Goal: Information Seeking & Learning: Learn about a topic

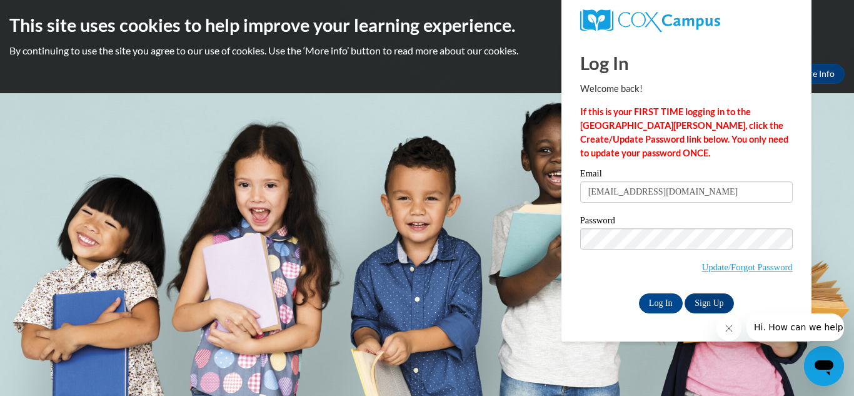
type input "tjones@bol.academy"
click at [651, 301] on input "Log In" at bounding box center [661, 303] width 44 height 20
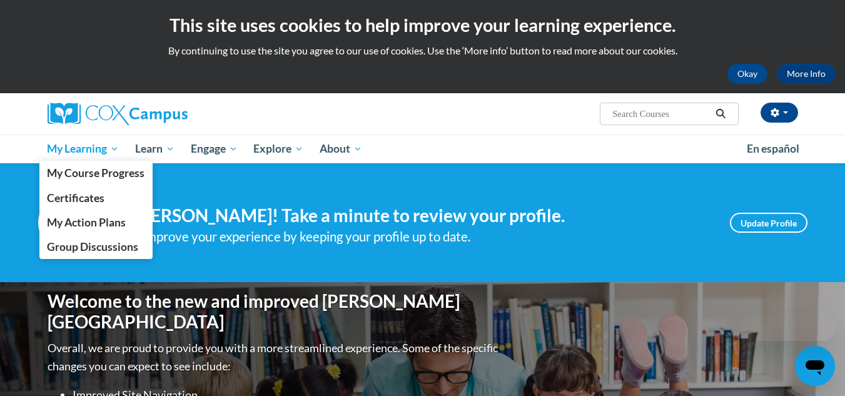
click at [103, 151] on span "My Learning" at bounding box center [83, 148] width 72 height 15
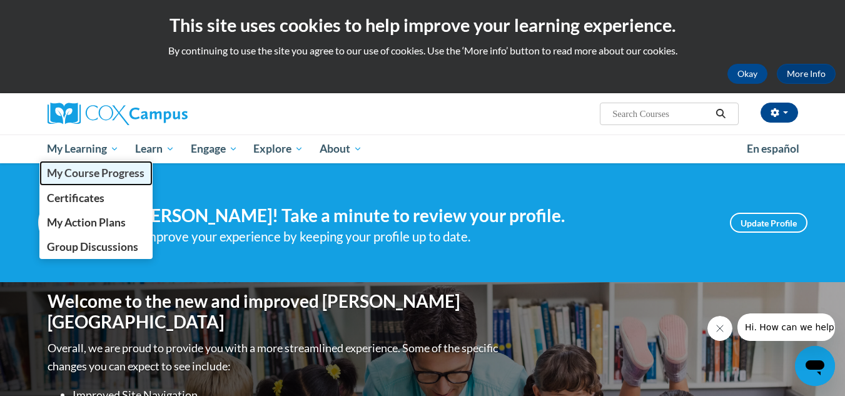
click at [108, 167] on span "My Course Progress" at bounding box center [96, 172] width 98 height 13
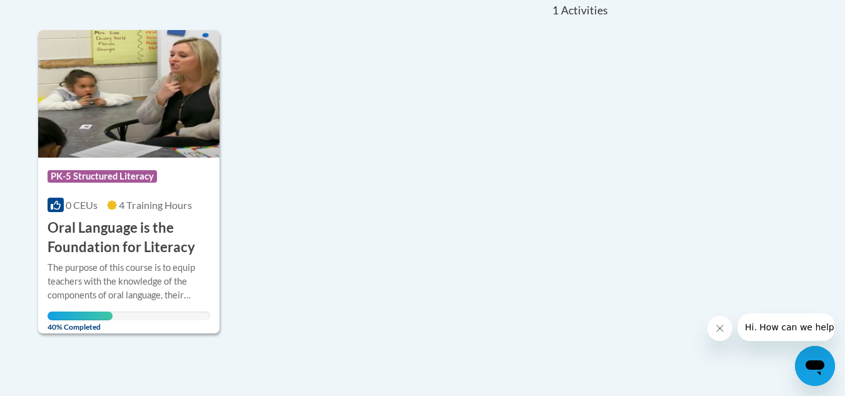
scroll to position [303, 0]
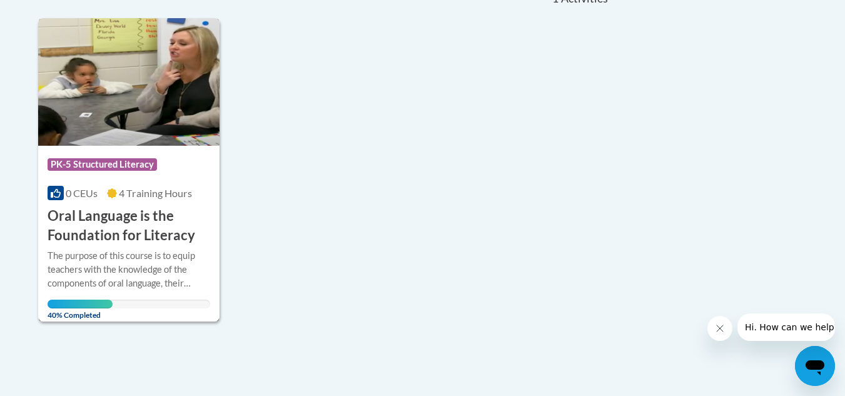
click at [164, 156] on div "Course Category: PK-5 Structured Literacy" at bounding box center [129, 166] width 163 height 28
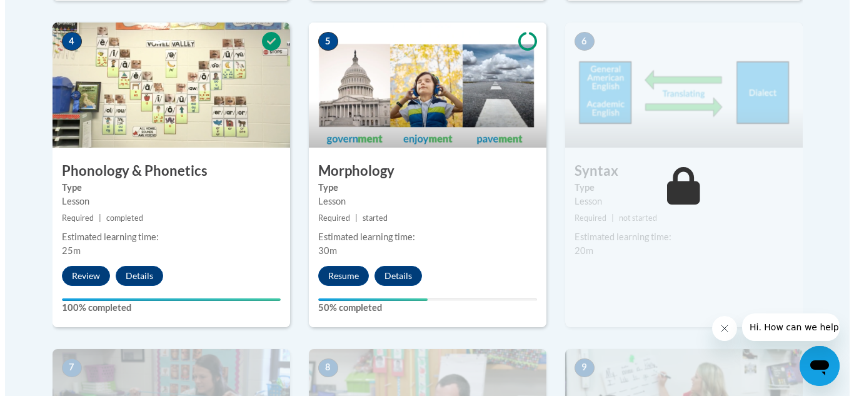
scroll to position [772, 0]
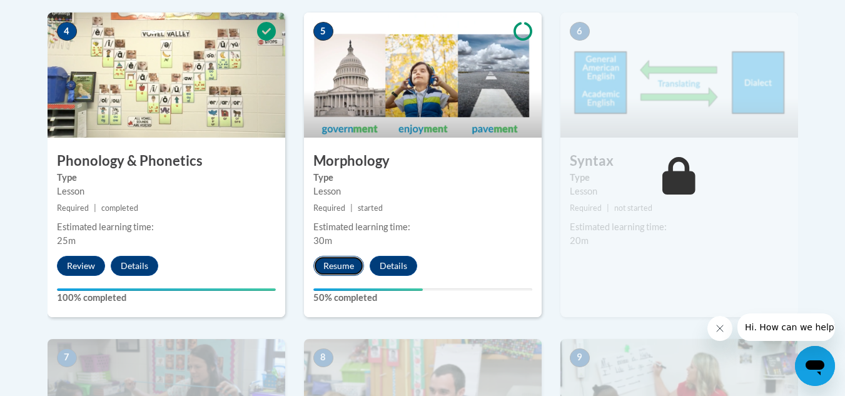
click at [344, 263] on button "Resume" at bounding box center [338, 266] width 51 height 20
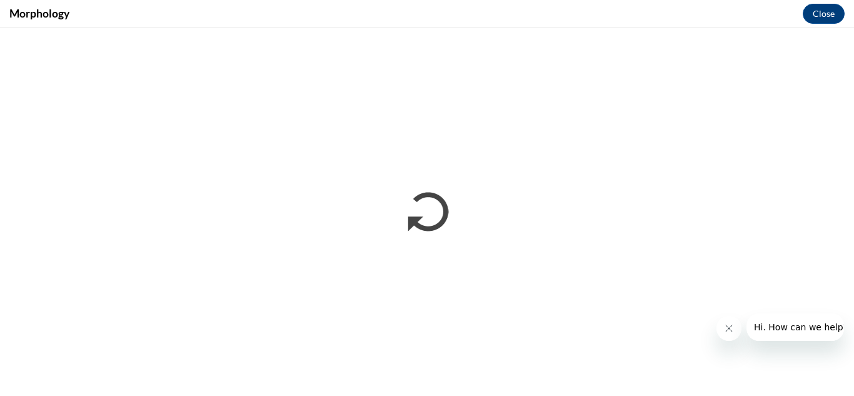
scroll to position [0, 0]
click at [732, 323] on button "Close message from company" at bounding box center [728, 328] width 25 height 25
